Goal: Task Accomplishment & Management: Complete application form

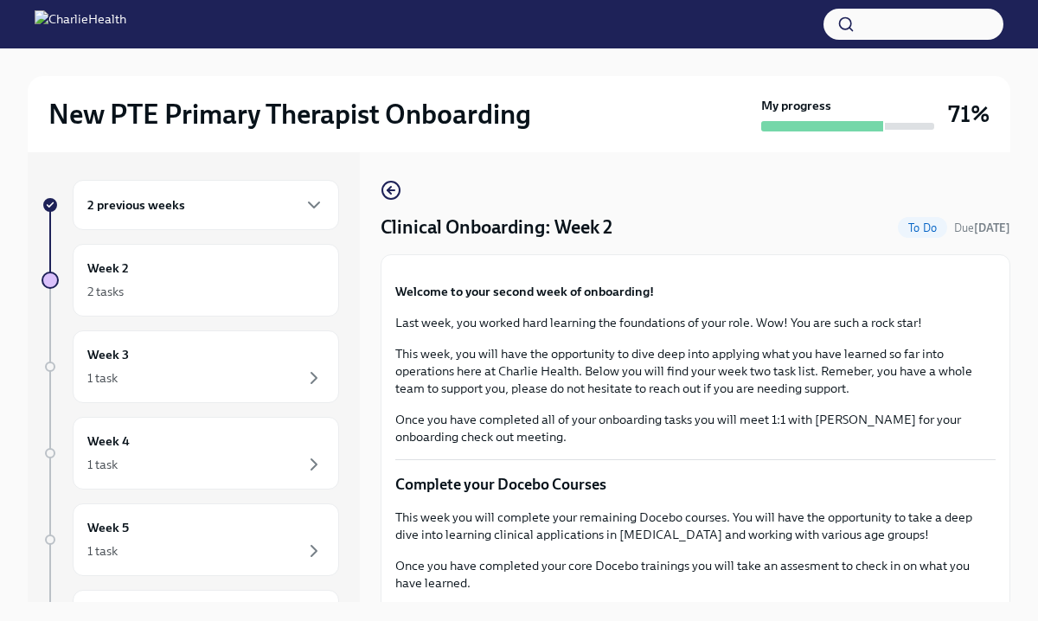
scroll to position [1882, 0]
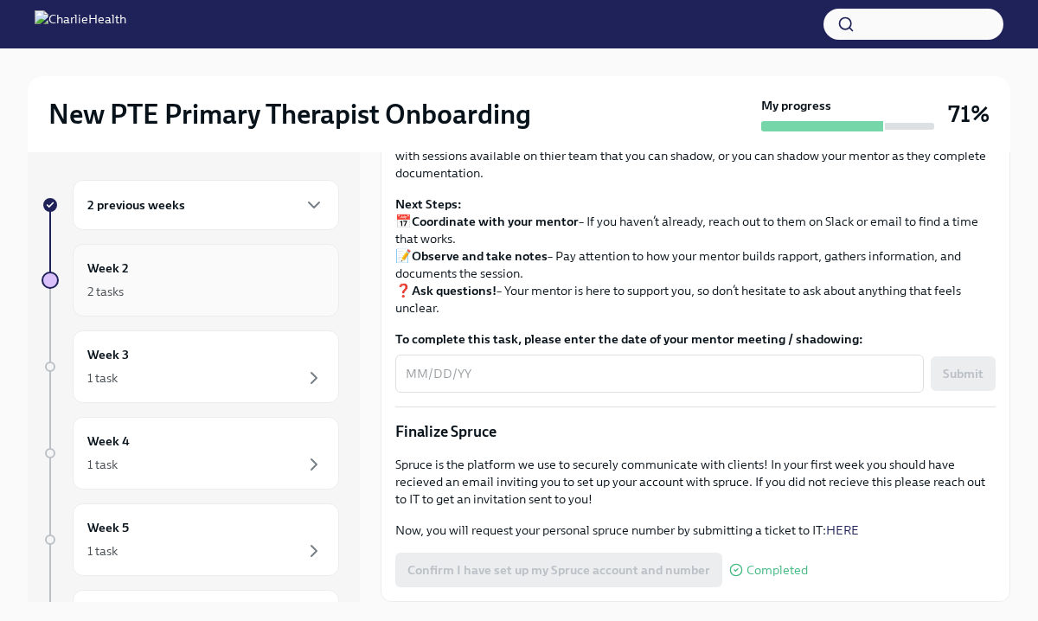
click at [195, 296] on div "2 tasks" at bounding box center [205, 291] width 237 height 21
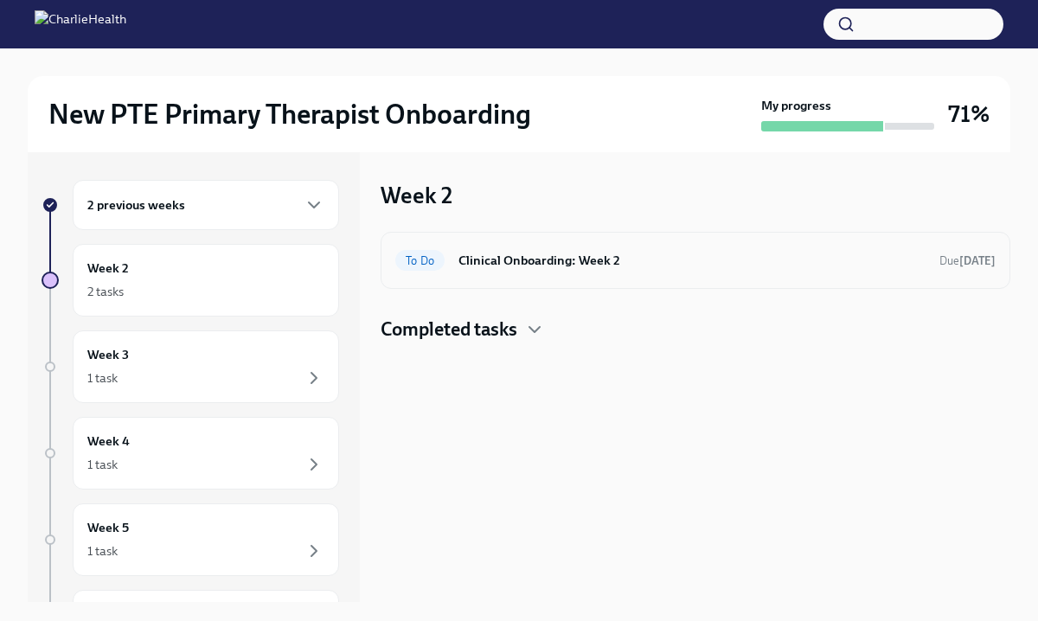
click at [543, 275] on div "To Do Clinical Onboarding: Week 2 Due [DATE]" at bounding box center [696, 260] width 630 height 57
click at [543, 255] on h6 "Clinical Onboarding: Week 2" at bounding box center [692, 260] width 467 height 19
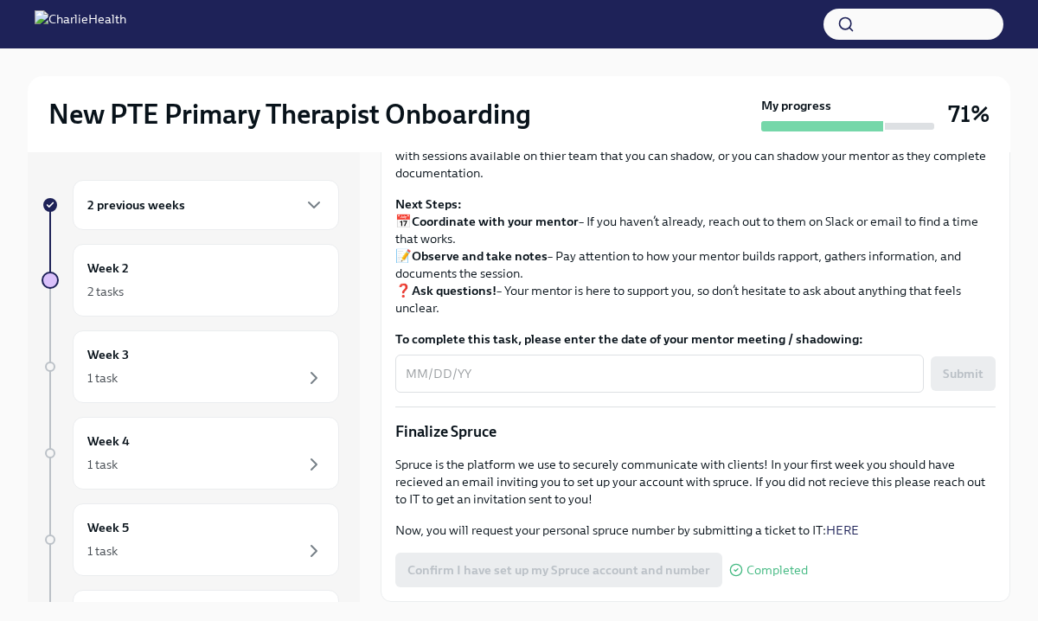
scroll to position [1792, 0]
click at [469, 384] on textarea "To complete this task, please enter the date of your mentor meeting / shadowing:" at bounding box center [660, 373] width 508 height 21
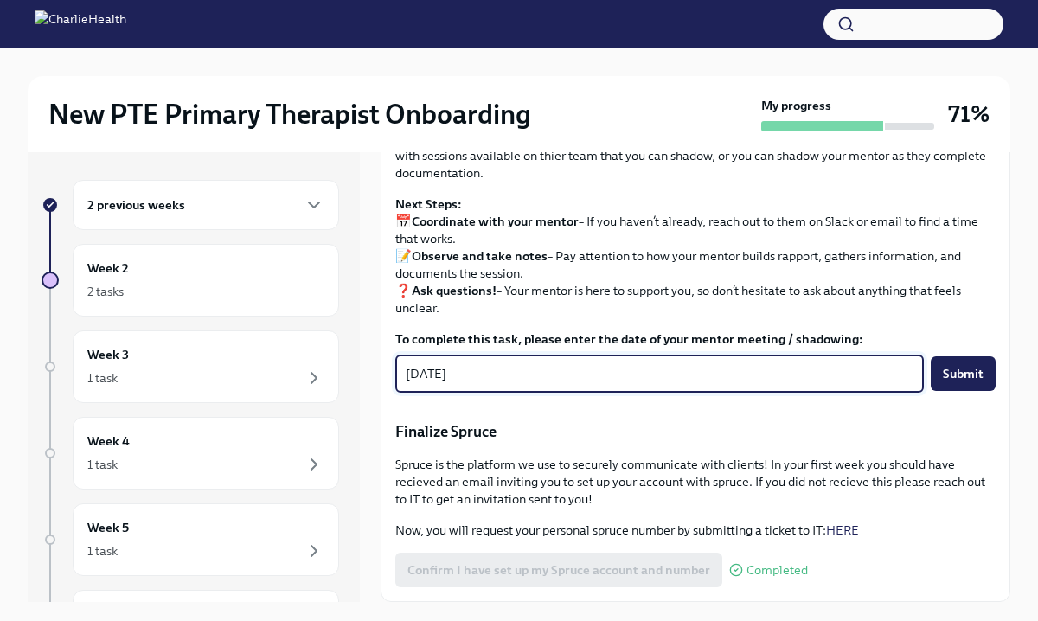
click at [423, 384] on textarea "[DATE]" at bounding box center [660, 373] width 508 height 21
type textarea "[DATE]"
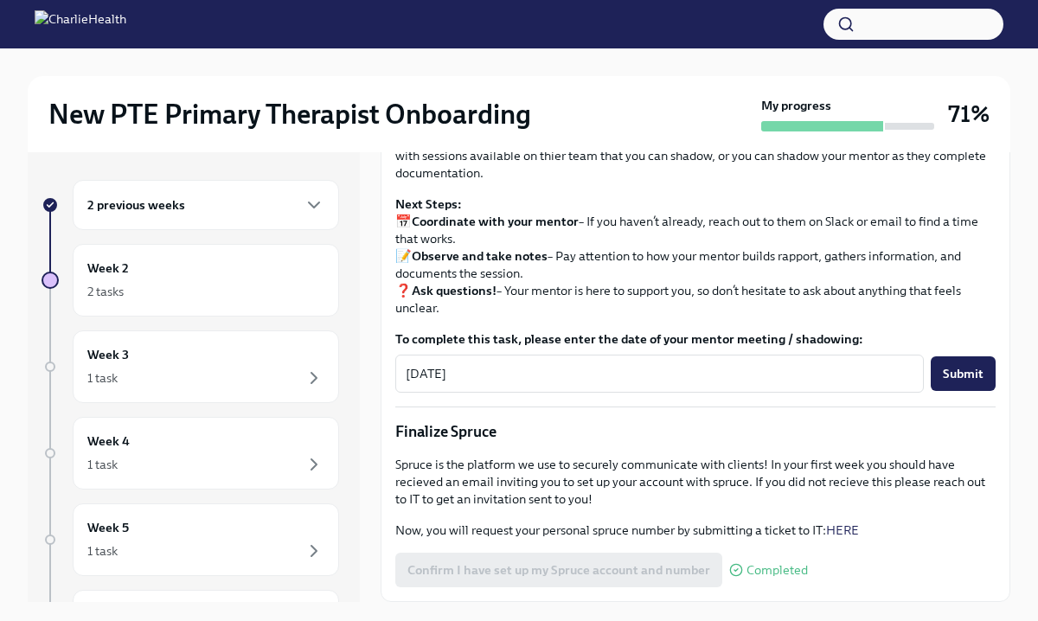
scroll to position [1739, 0]
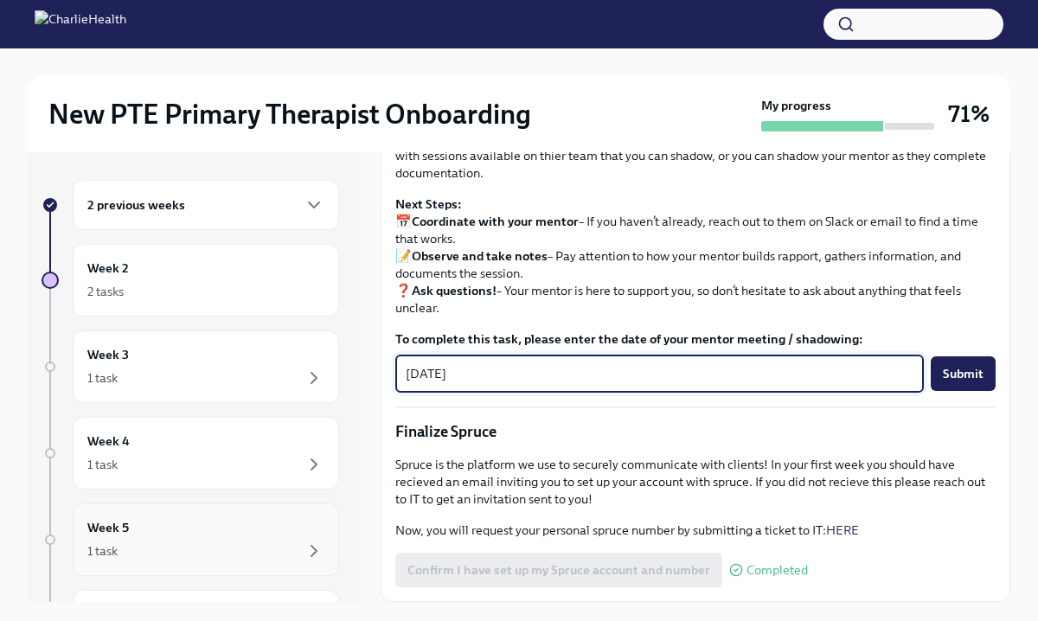
drag, startPoint x: 487, startPoint y: 519, endPoint x: 308, endPoint y: 523, distance: 179.2
click at [308, 523] on div "2 previous weeks Week 2 2 tasks Week 3 1 task Week 4 1 task Week 5 1 task Week …" at bounding box center [519, 377] width 983 height 450
click at [509, 317] on p "Next Steps: 📅 Coordinate with your mentor – If you haven’t already, reach out t…" at bounding box center [695, 256] width 601 height 121
